Goal: Obtain resource: Obtain resource

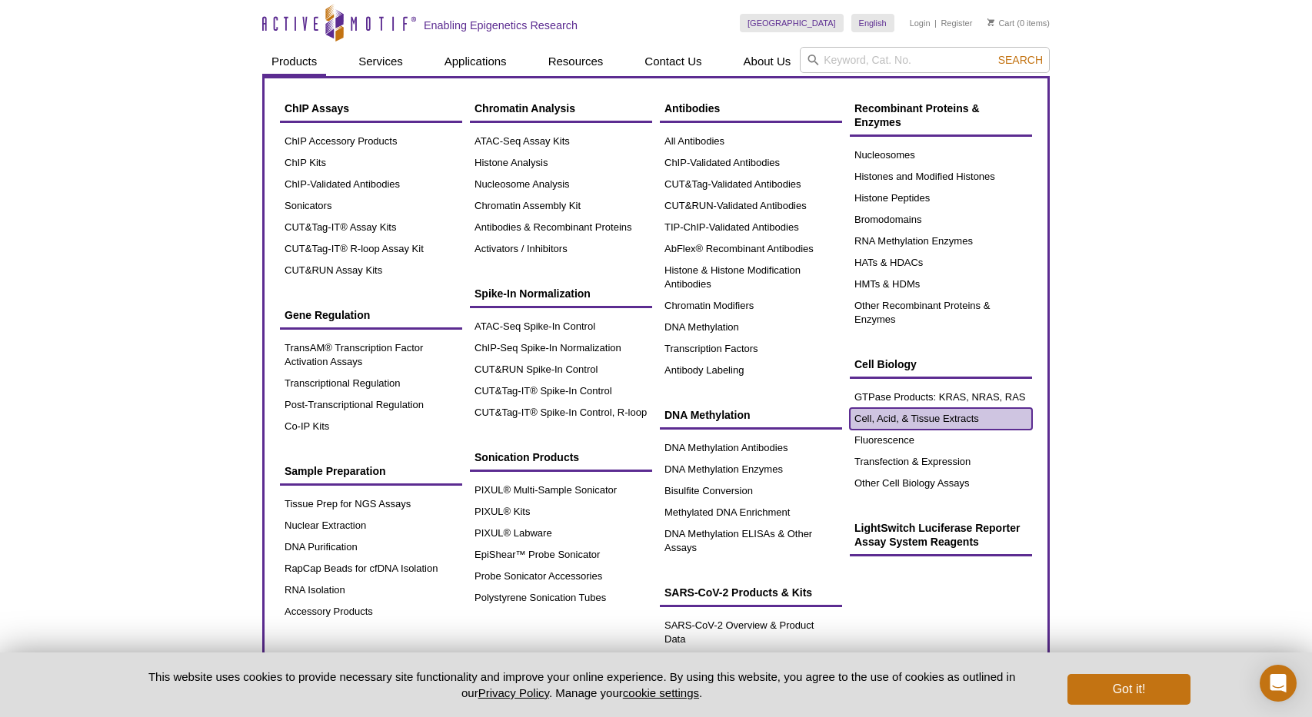
click at [893, 424] on link "Cell, Acid, & Tissue Extracts" at bounding box center [941, 419] width 182 height 22
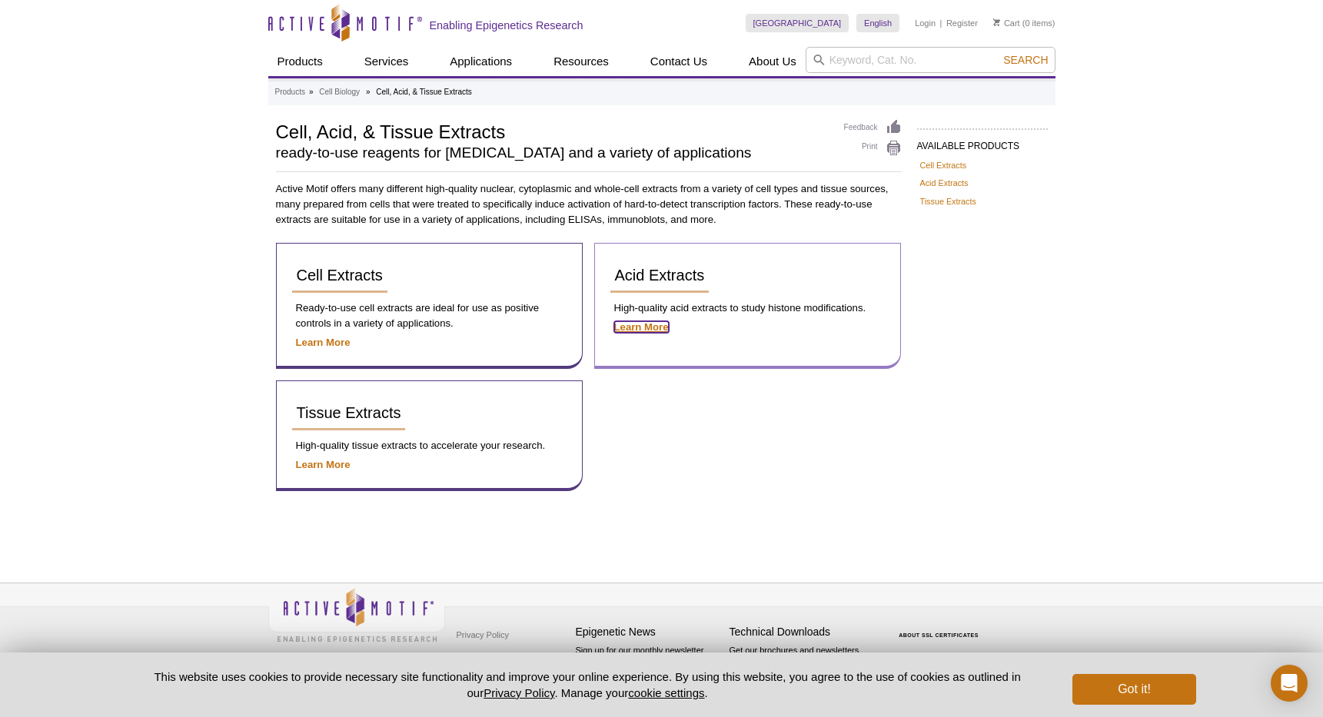
click at [653, 325] on strong "Learn More" at bounding box center [641, 327] width 55 height 12
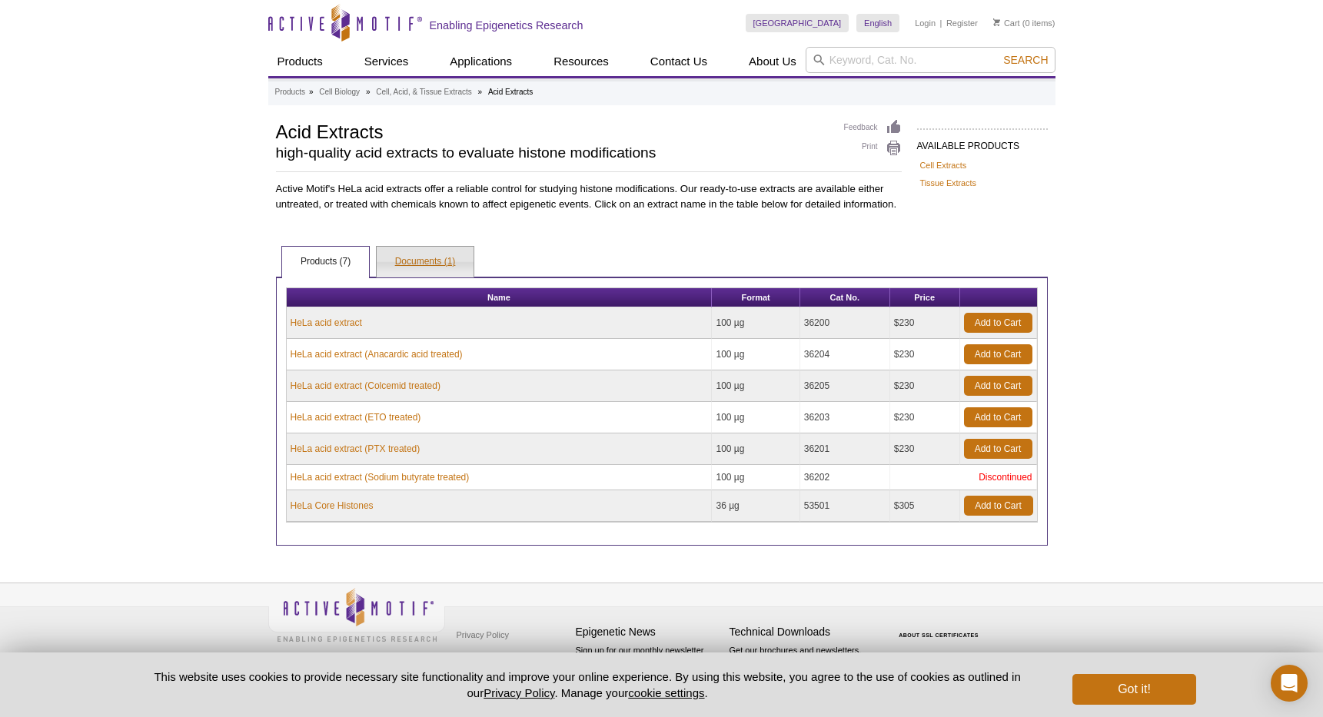
click at [401, 264] on link "Documents (1)" at bounding box center [426, 262] width 98 height 31
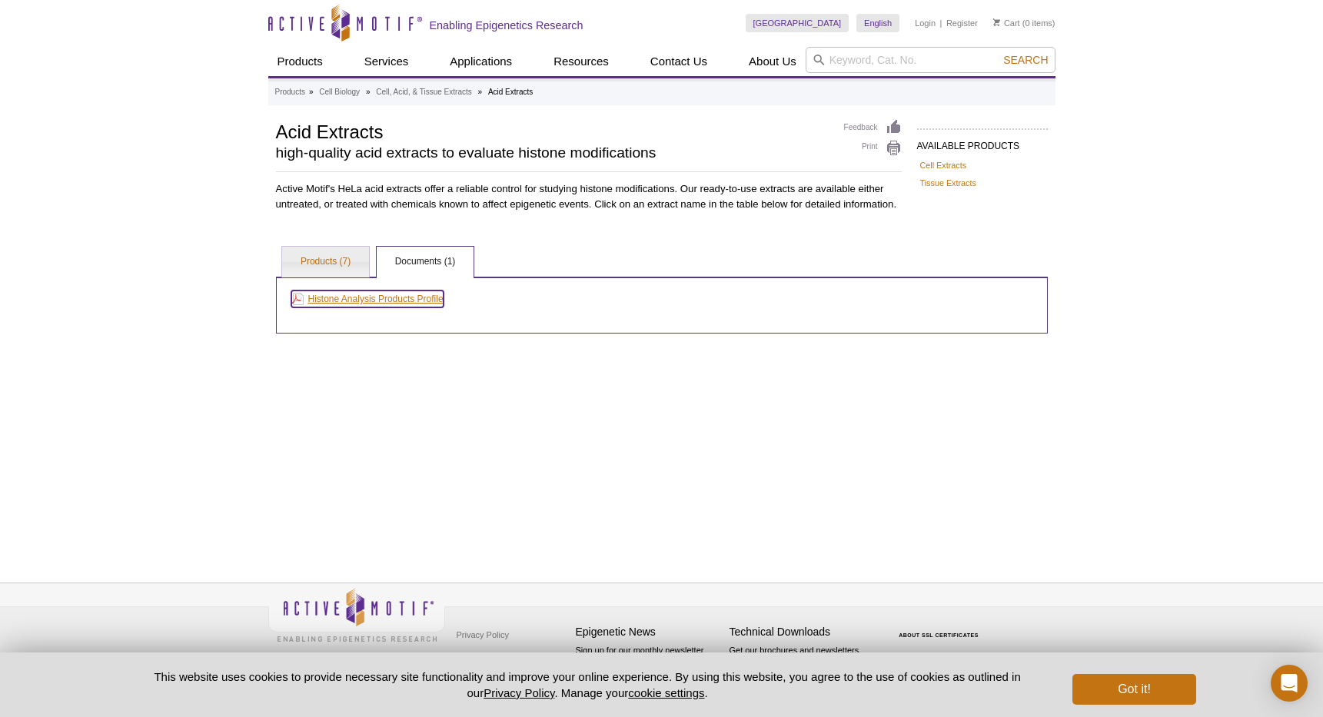
click at [401, 297] on link "Histone Analysis Products Profile" at bounding box center [367, 299] width 152 height 17
